Goal: Transaction & Acquisition: Purchase product/service

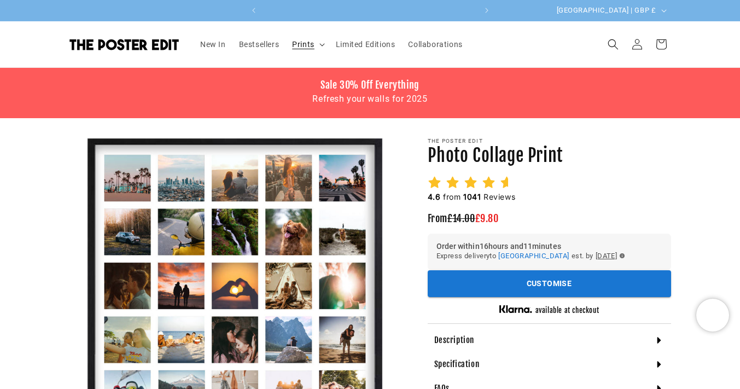
scroll to position [0, 426]
click at [262, 46] on span "Bestsellers" at bounding box center [259, 44] width 40 height 10
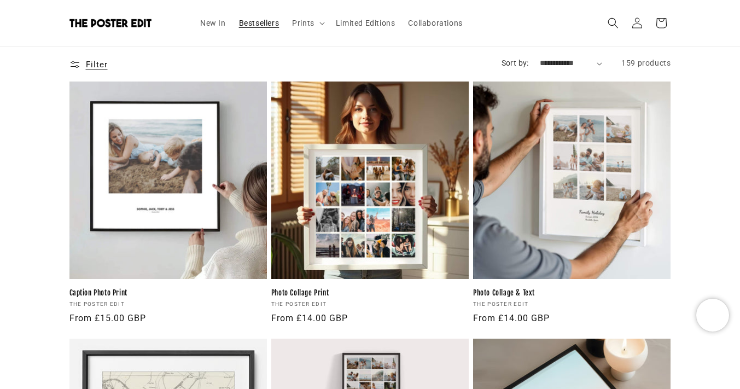
scroll to position [0, 213]
click at [84, 60] on span "Filter and sort Filter" at bounding box center [88, 64] width 38 height 16
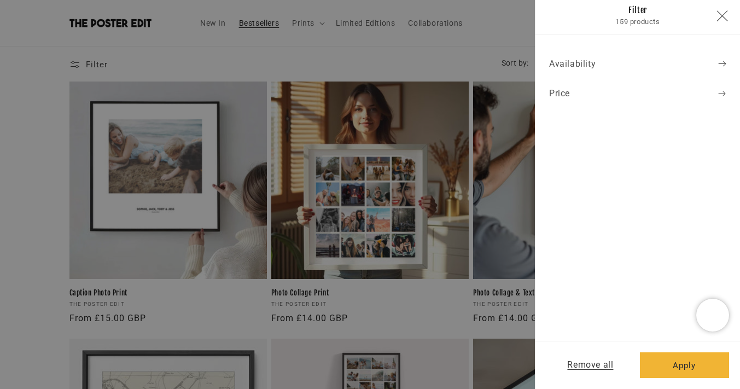
click at [108, 69] on summary "Filter and sort Filter" at bounding box center [88, 64] width 38 height 16
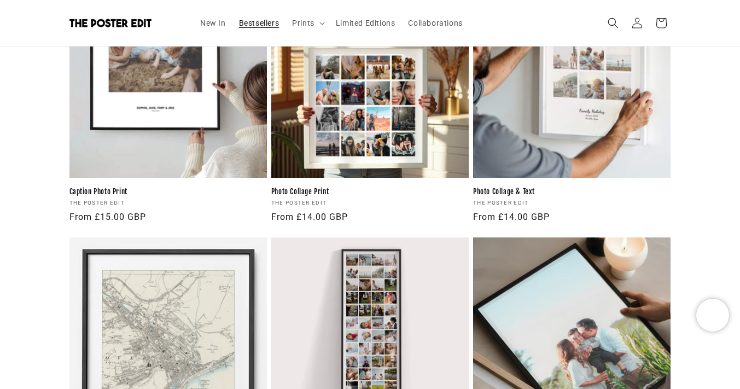
scroll to position [257, 0]
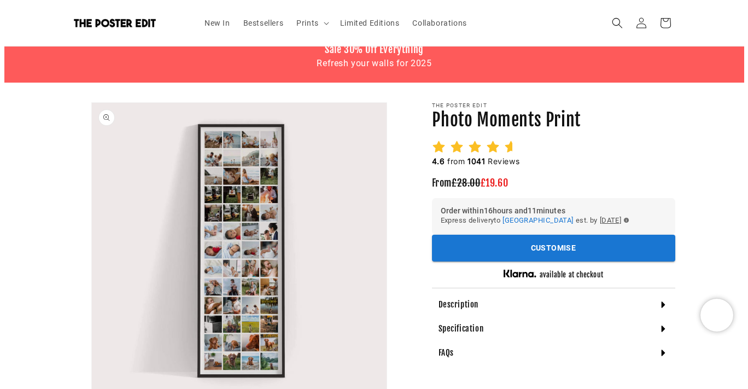
scroll to position [81, 0]
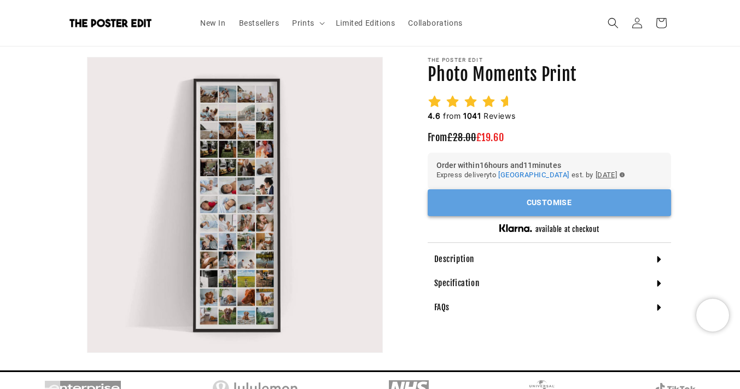
click at [537, 207] on button "Customise" at bounding box center [548, 202] width 243 height 27
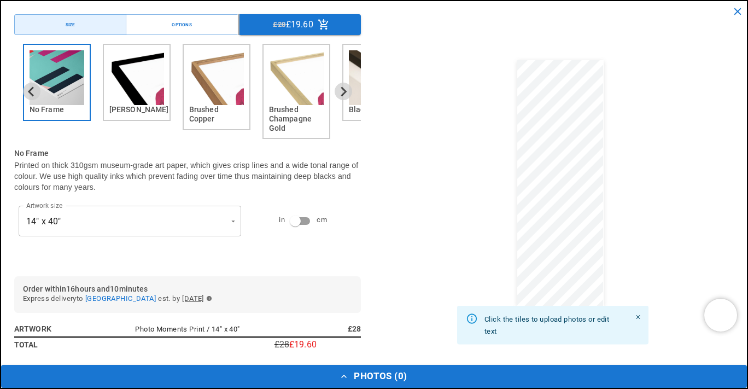
scroll to position [0, 0]
click at [181, 30] on button "Options" at bounding box center [182, 24] width 112 height 21
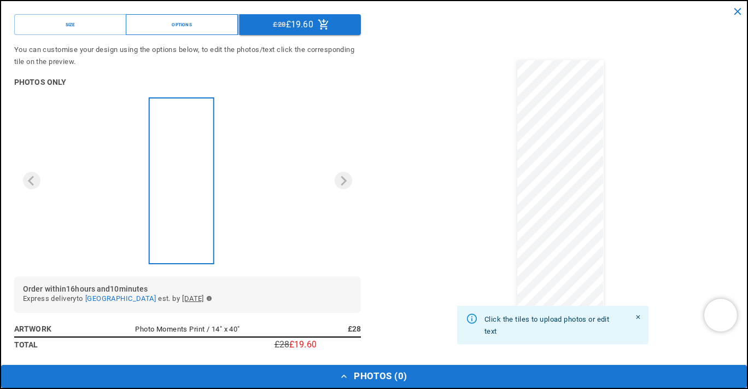
scroll to position [0, 213]
click at [208, 25] on button "Options" at bounding box center [182, 24] width 112 height 21
click at [172, 30] on button "Options" at bounding box center [182, 24] width 112 height 21
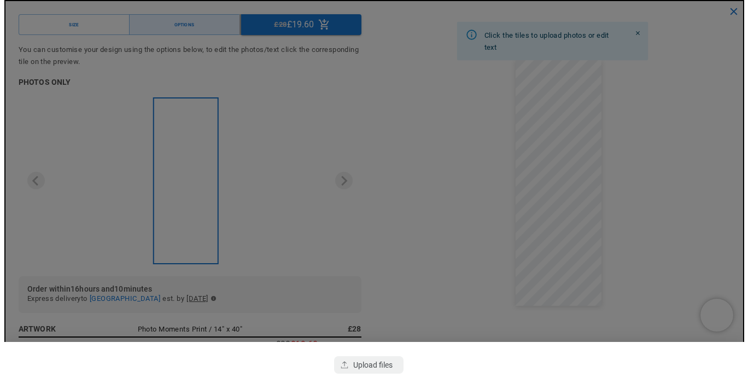
scroll to position [81, 0]
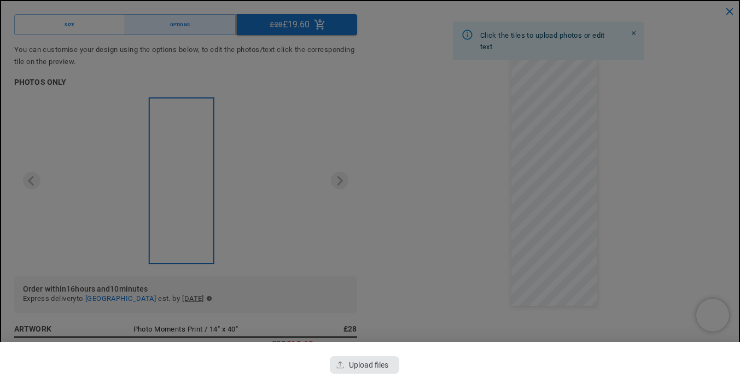
click at [355, 369] on div "button" at bounding box center [364, 364] width 69 height 17
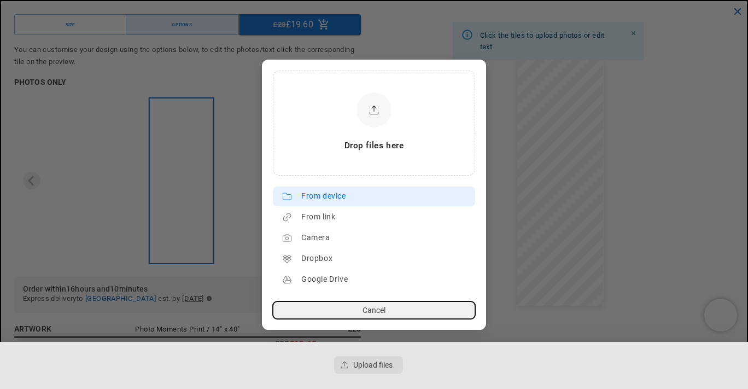
click at [323, 199] on div "From device" at bounding box center [385, 195] width 168 height 17
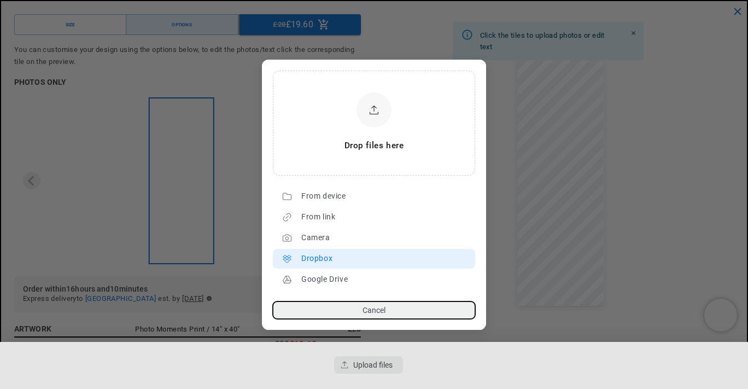
scroll to position [0, 213]
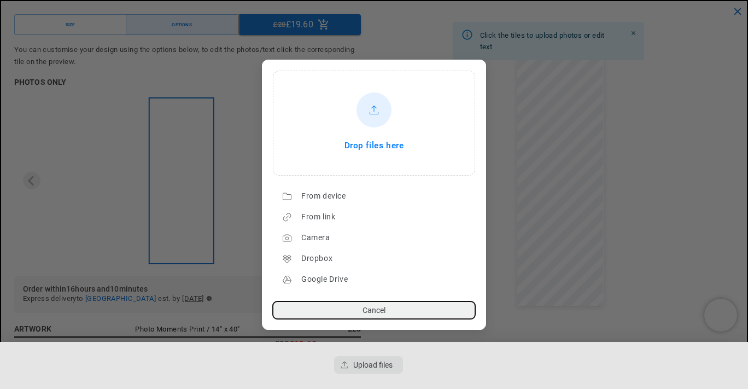
click at [374, 133] on div "Drop files here" at bounding box center [373, 123] width 199 height 102
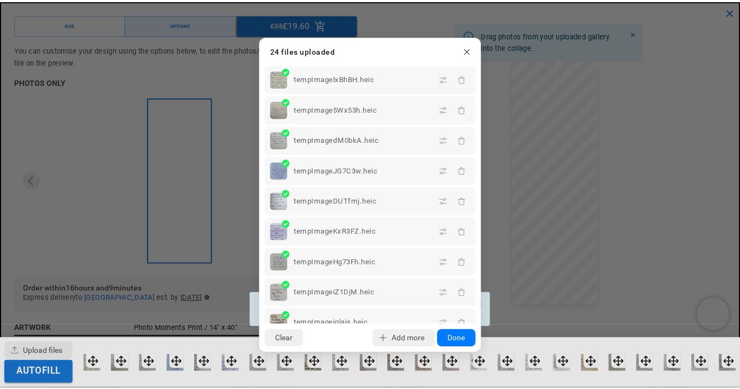
scroll to position [0, 0]
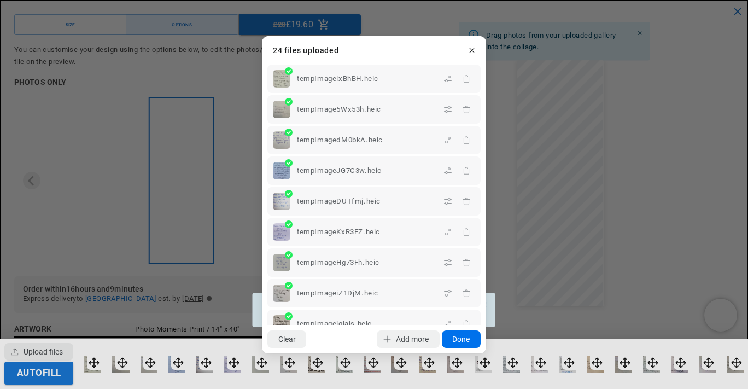
click at [464, 335] on button "Done" at bounding box center [461, 338] width 39 height 17
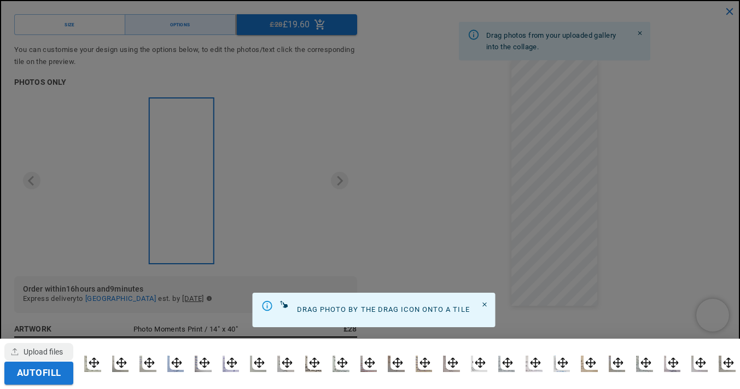
scroll to position [0, 213]
click at [660, 161] on div at bounding box center [370, 194] width 740 height 389
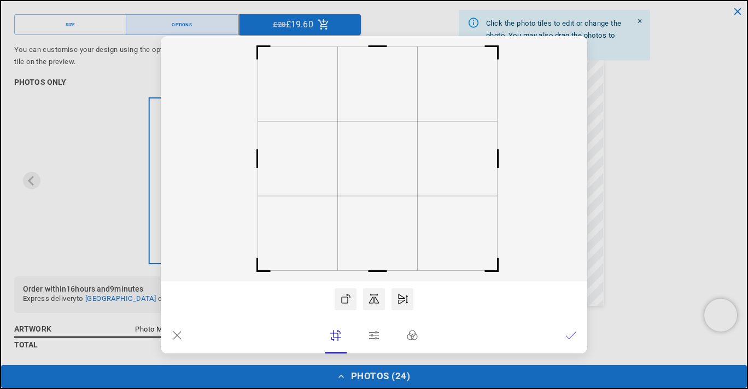
scroll to position [0, 0]
drag, startPoint x: 384, startPoint y: 181, endPoint x: 310, endPoint y: 118, distance: 97.3
click at [309, 116] on icon at bounding box center [374, 158] width 426 height 245
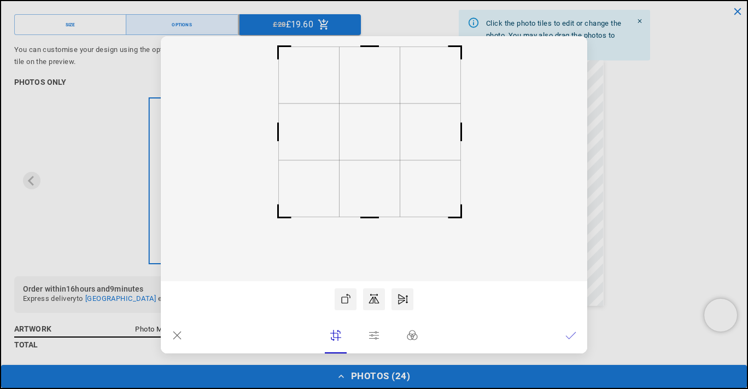
drag, startPoint x: 371, startPoint y: 271, endPoint x: 374, endPoint y: 218, distance: 53.6
click at [374, 218] on rect at bounding box center [369, 217] width 26 height 26
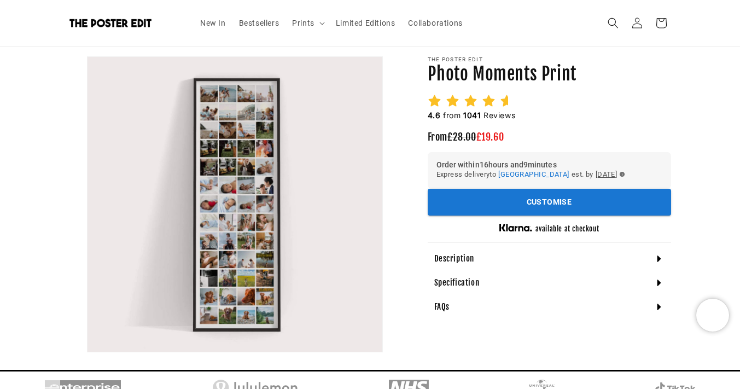
scroll to position [81, 0]
